Goal: Task Accomplishment & Management: Manage account settings

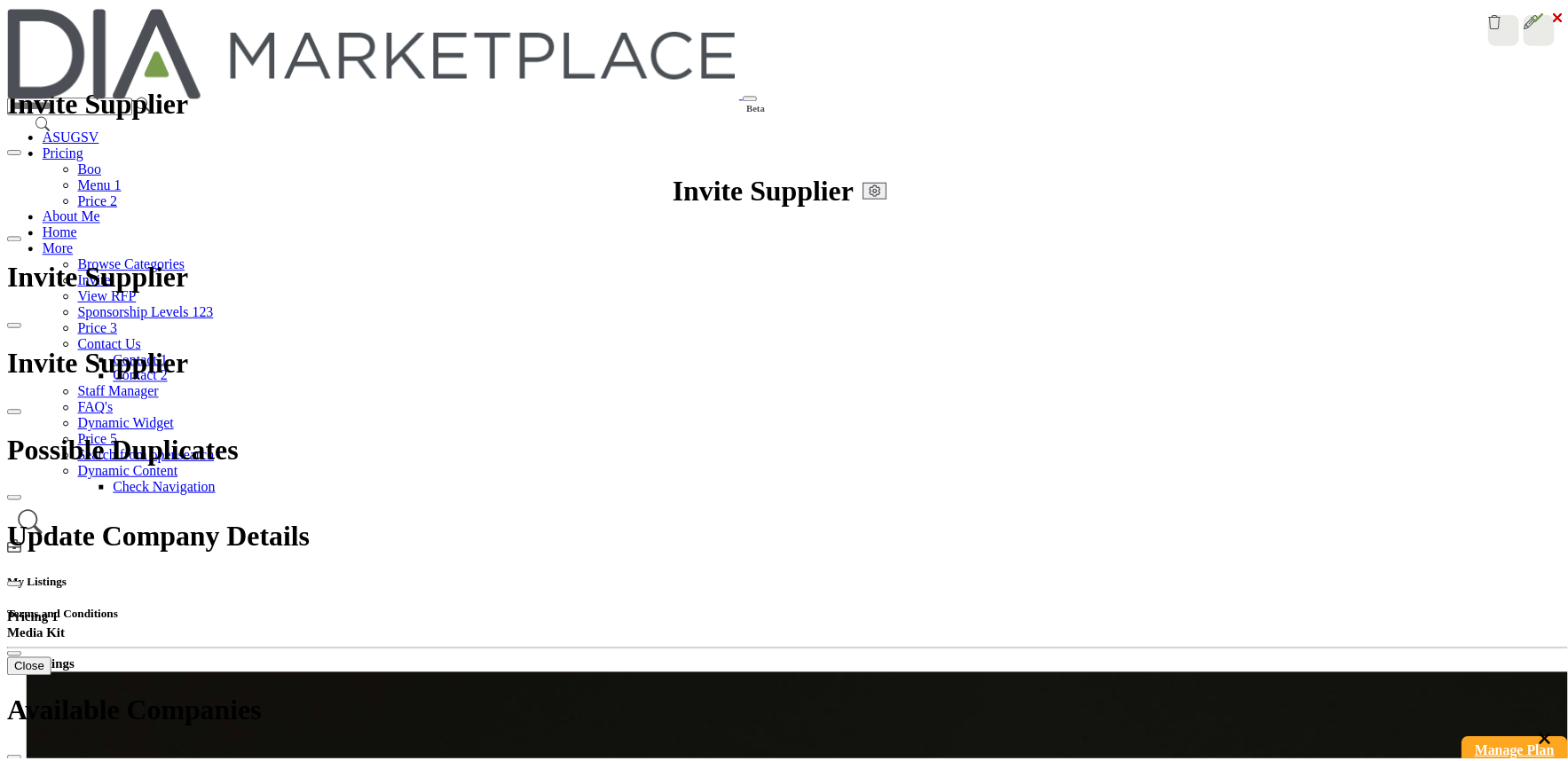
scroll to position [355, 0]
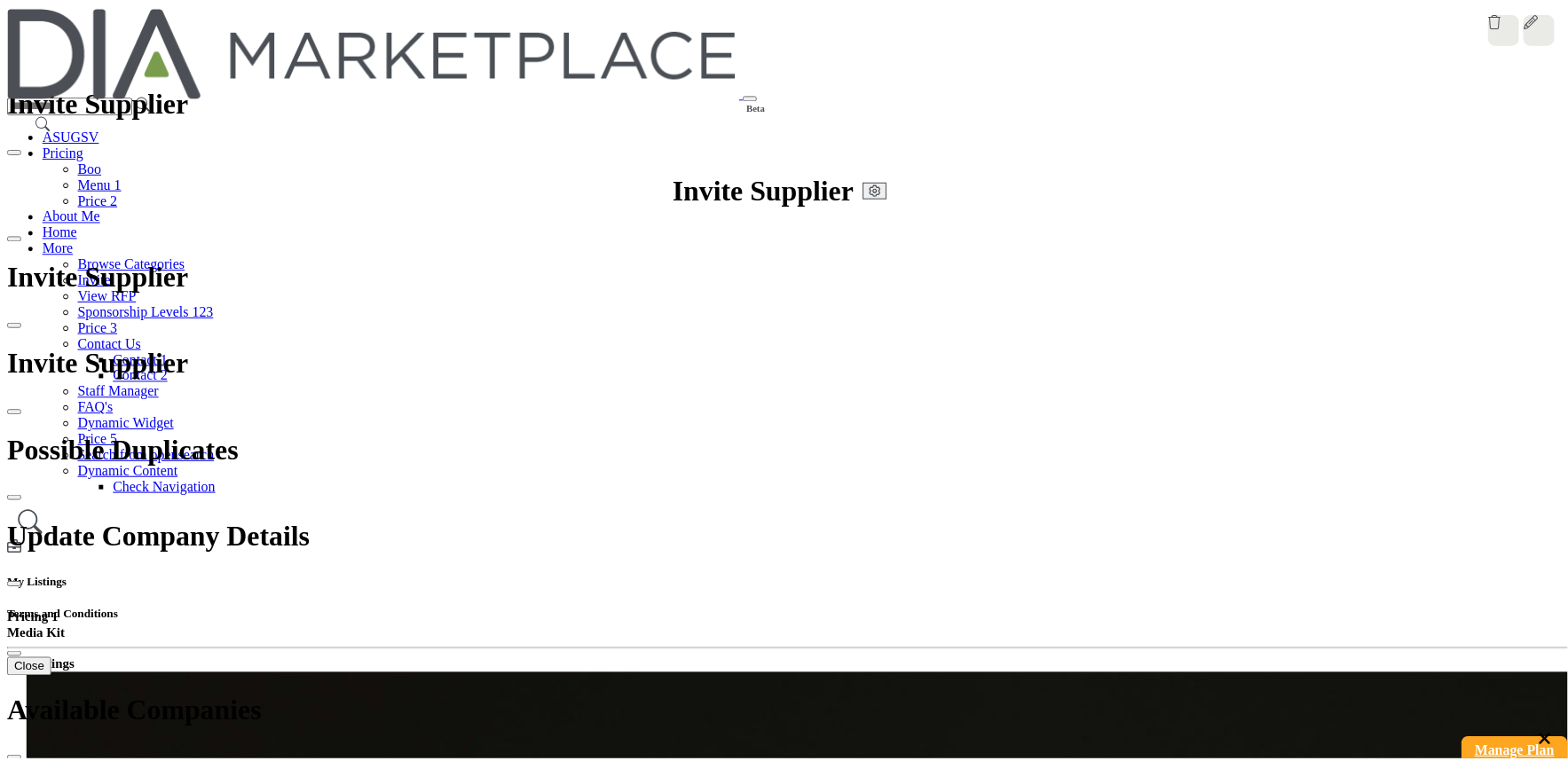
scroll to position [1335, 0]
